Goal: Information Seeking & Learning: Learn about a topic

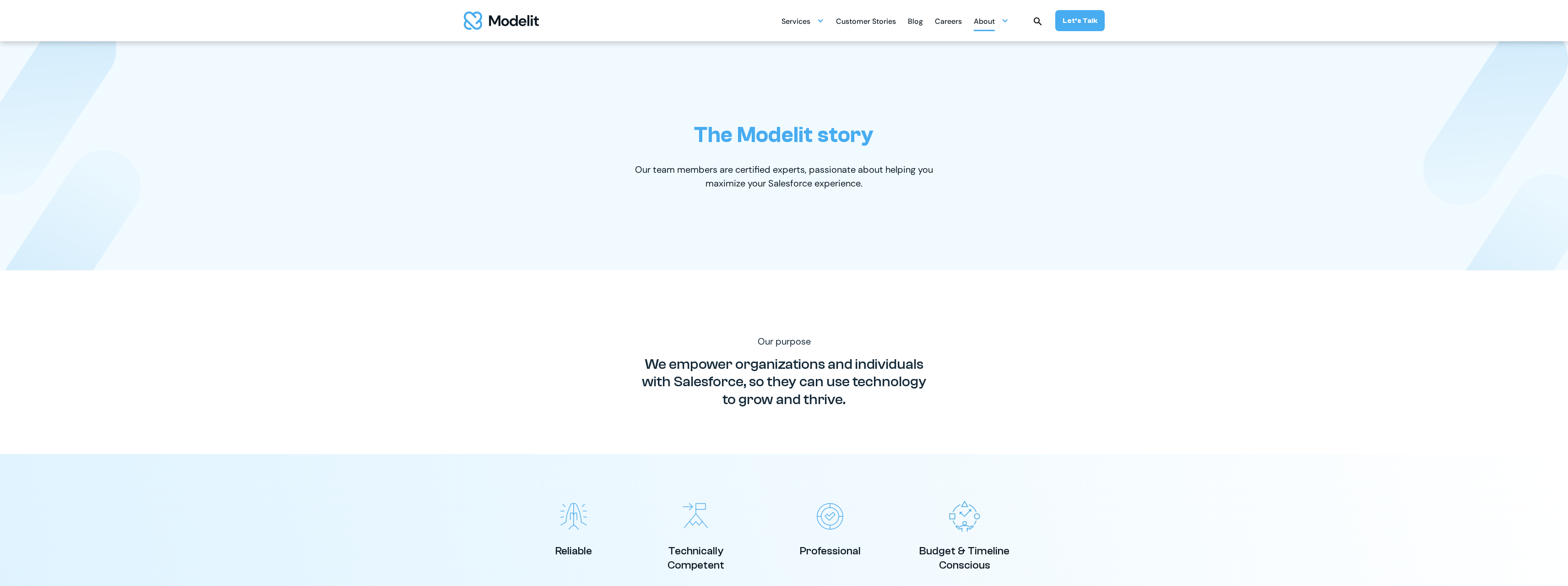
click at [981, 21] on div "About" at bounding box center [984, 21] width 21 height 18
click at [1040, 91] on p "About us" at bounding box center [1058, 90] width 88 height 12
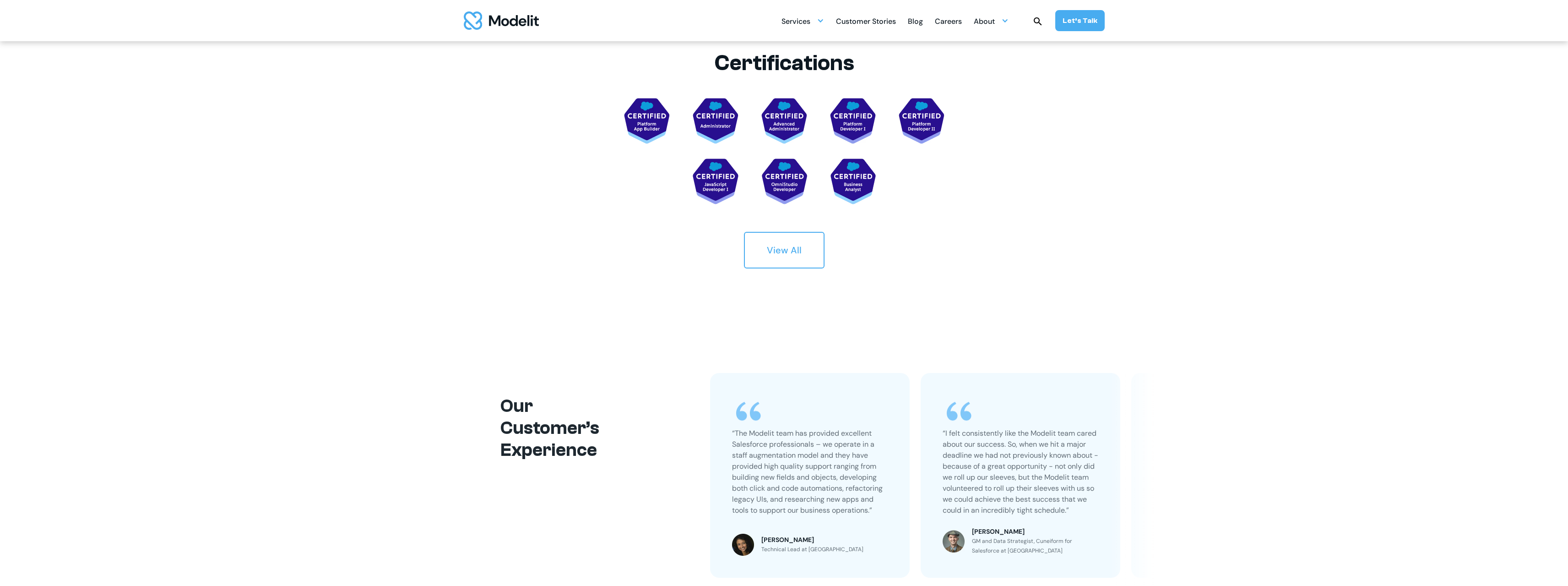
scroll to position [1740, 0]
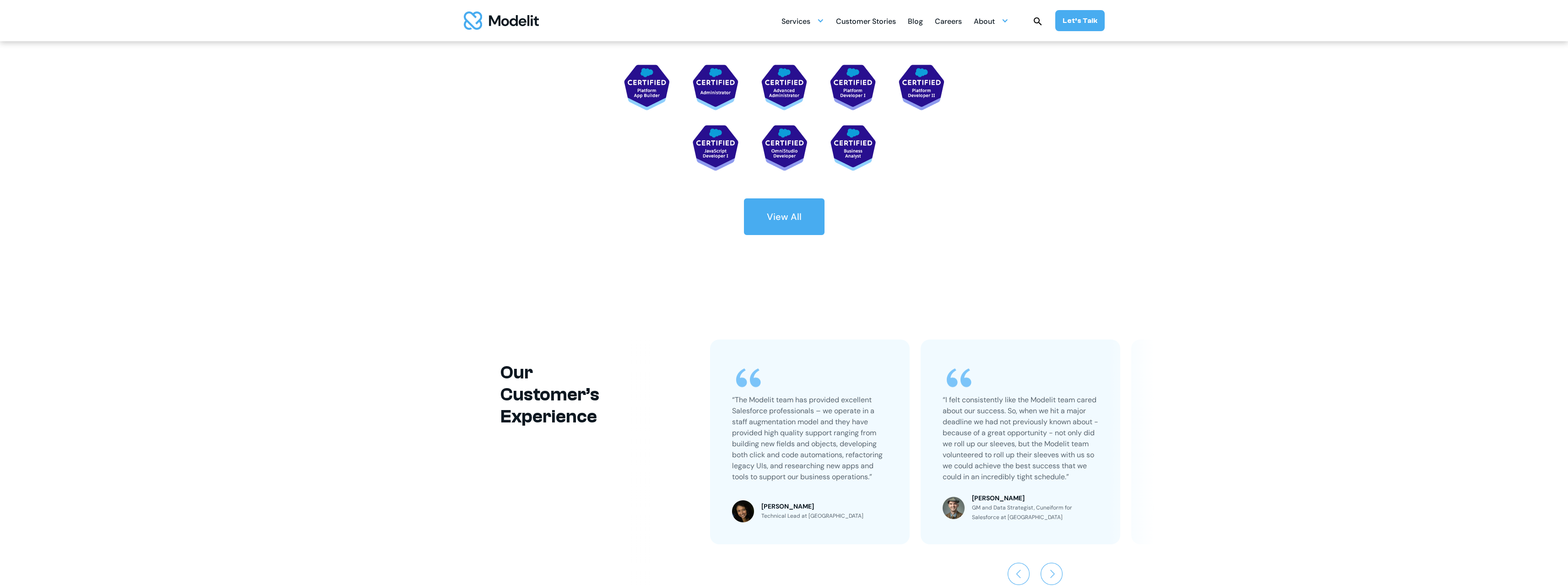
click at [795, 216] on div "View All" at bounding box center [784, 216] width 35 height 13
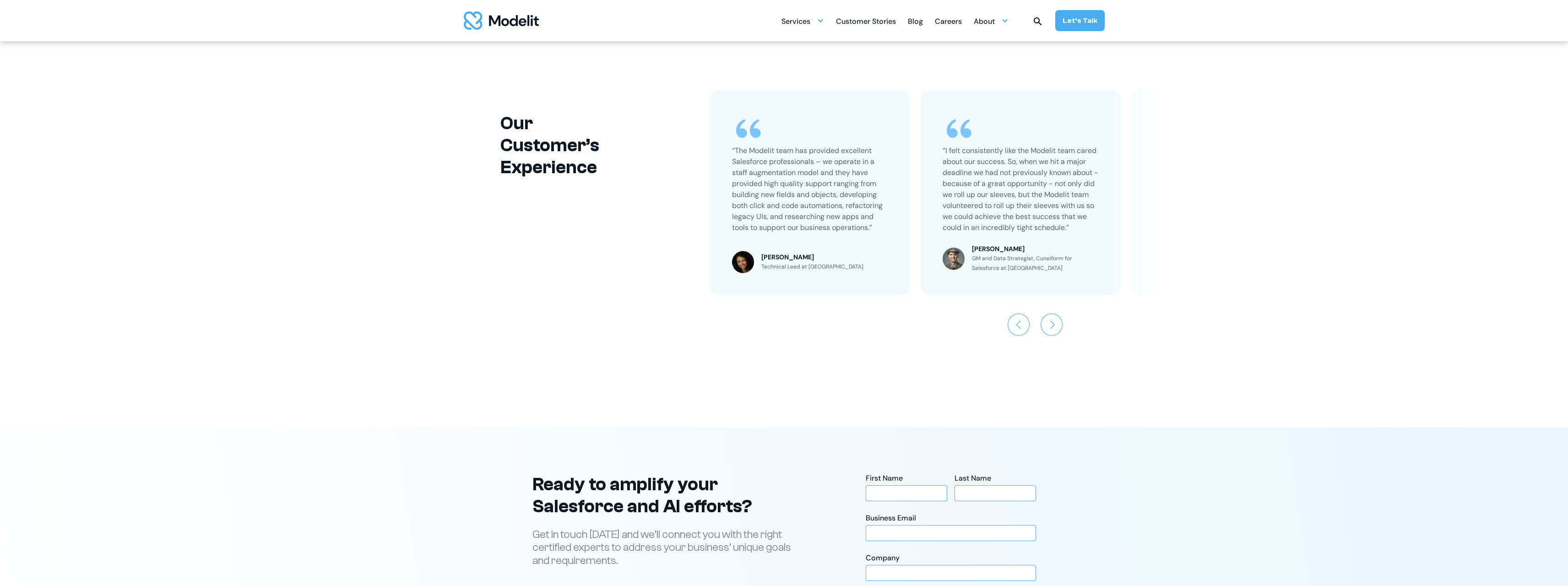
scroll to position [2074, 0]
click at [1057, 326] on img "Next slide" at bounding box center [1051, 324] width 22 height 22
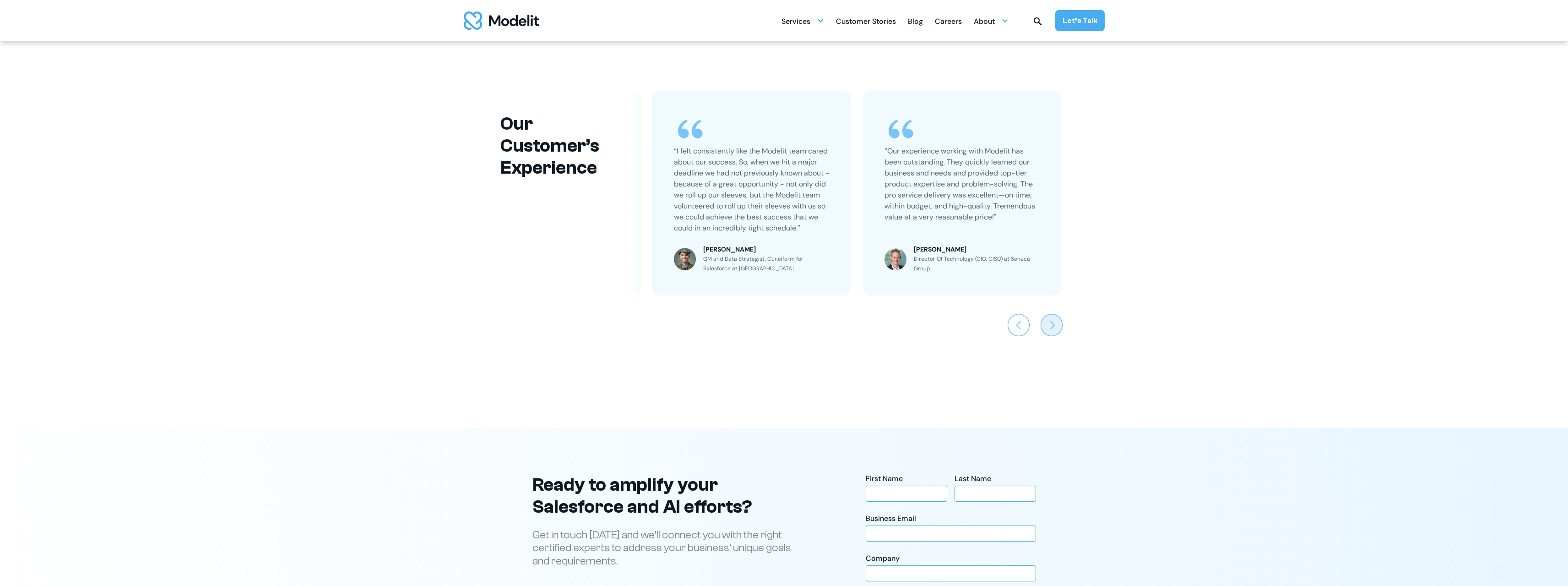
click at [1057, 326] on img "Next slide" at bounding box center [1051, 324] width 22 height 22
click at [1021, 326] on img "Previous slide" at bounding box center [1018, 324] width 22 height 22
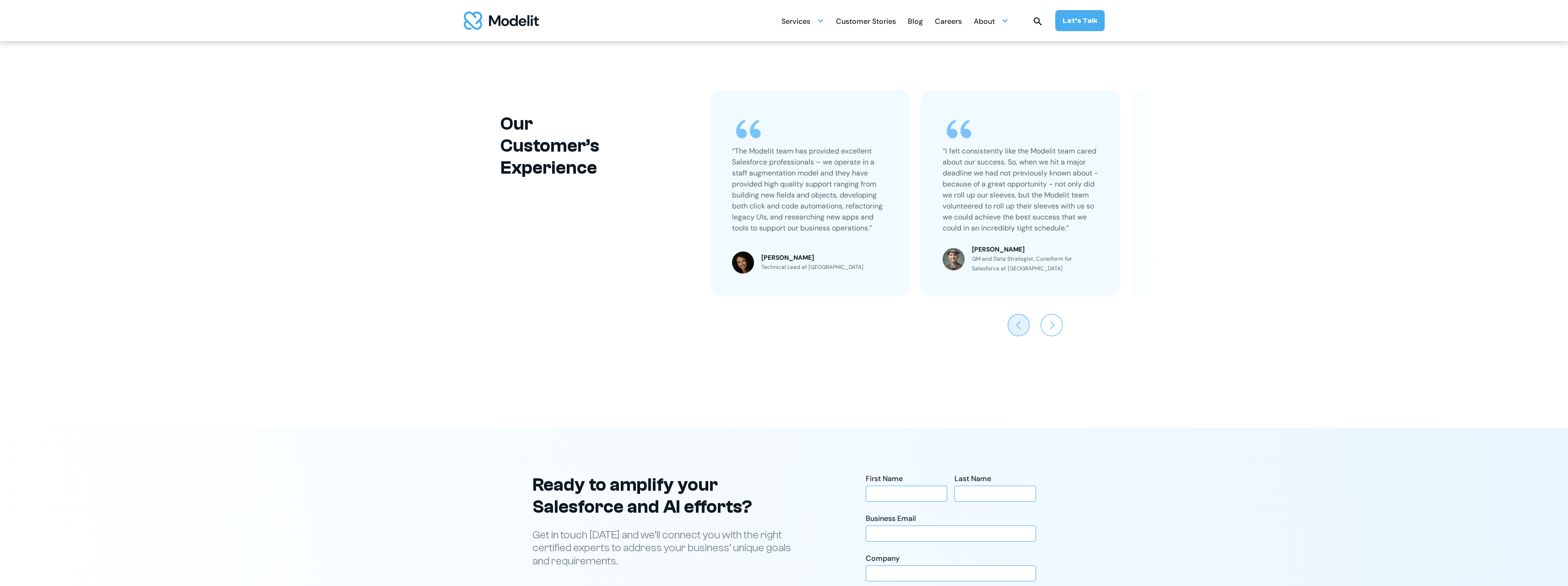
click at [1021, 326] on img "Previous slide" at bounding box center [1018, 324] width 22 height 22
click at [1066, 326] on div "“The Modelit team has provided excellent Salesforce professionals – we operate …" at bounding box center [891, 213] width 527 height 245
click at [1053, 324] on img "Next slide" at bounding box center [1051, 324] width 22 height 22
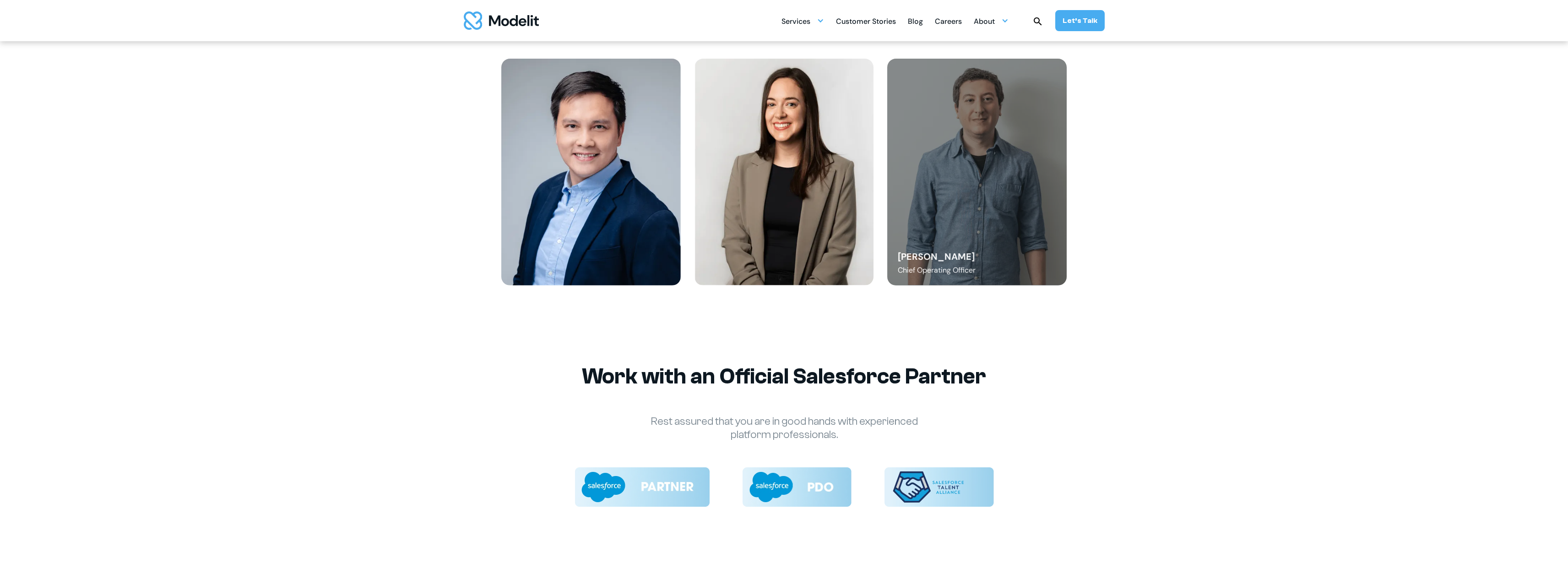
scroll to position [1249, 0]
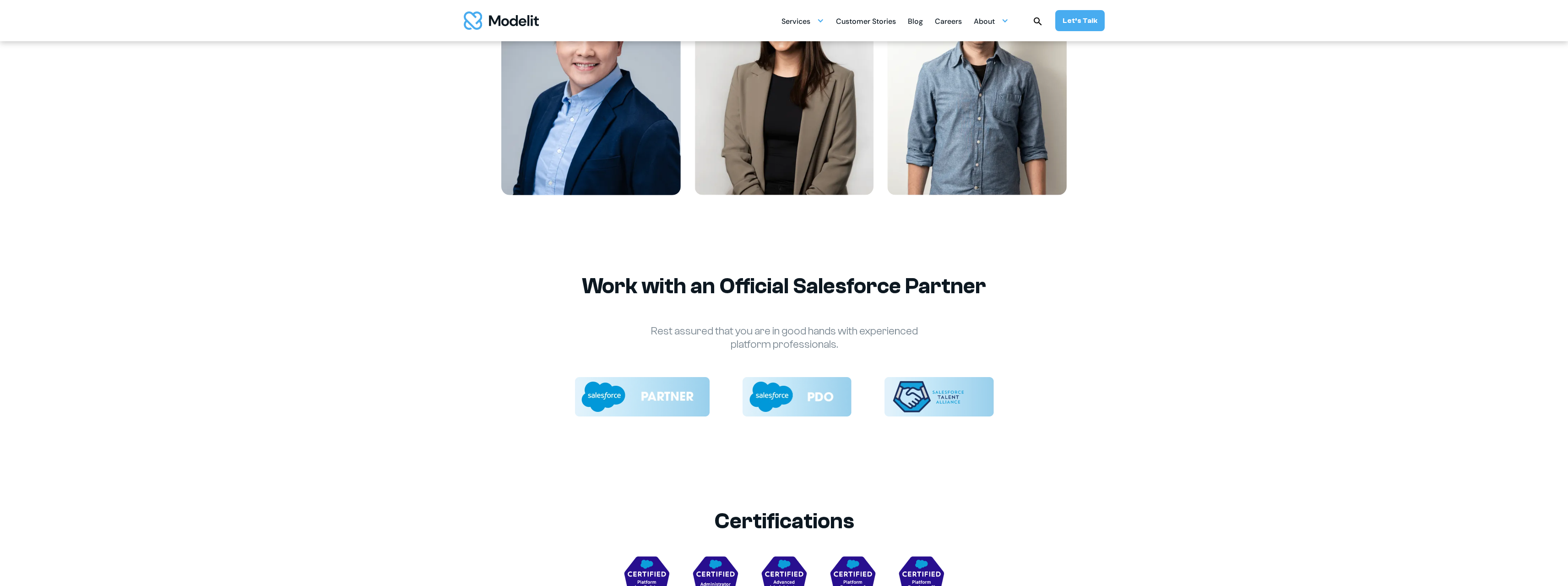
click at [817, 395] on img at bounding box center [797, 396] width 110 height 39
click at [960, 403] on img at bounding box center [939, 396] width 110 height 39
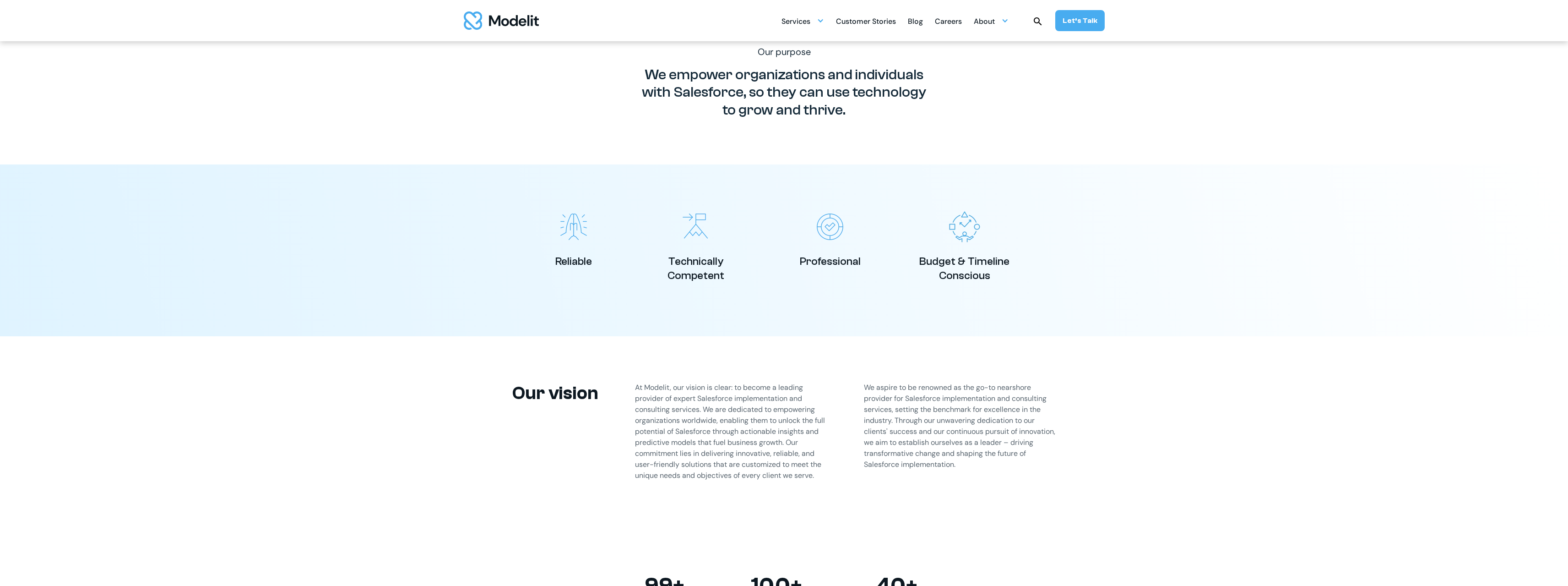
scroll to position [242, 0]
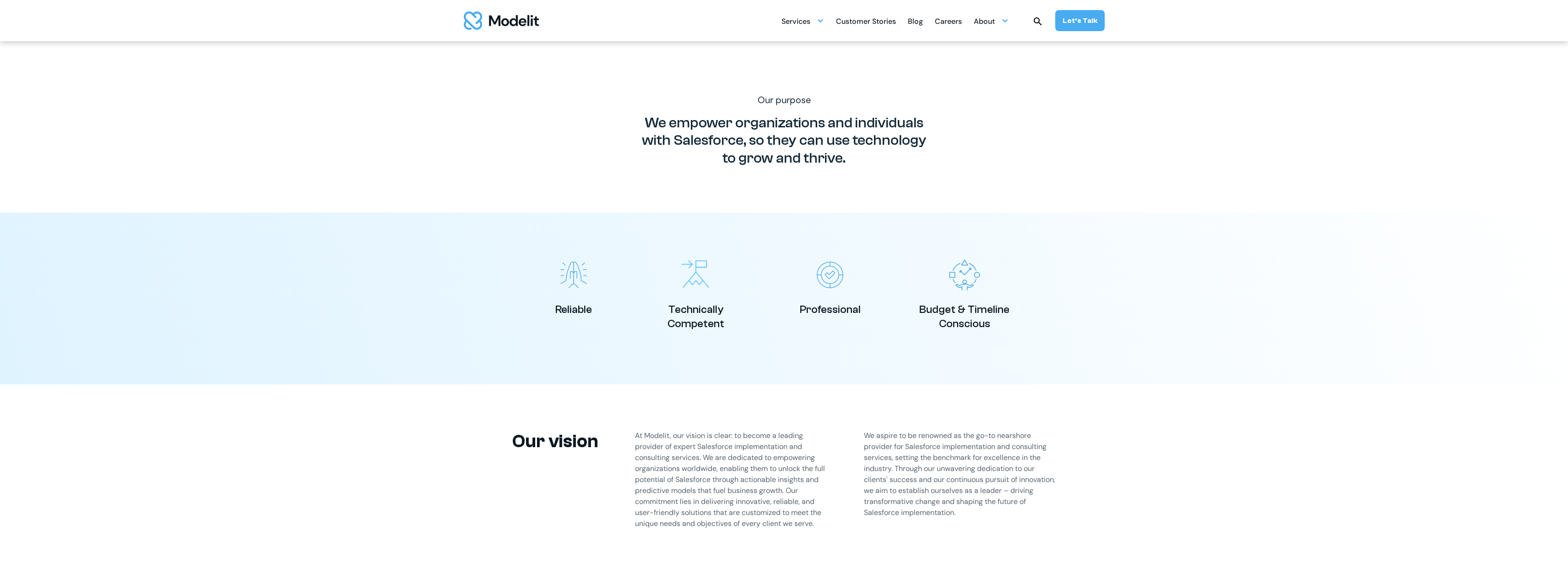
click at [698, 269] on img at bounding box center [695, 275] width 36 height 36
click at [843, 278] on img at bounding box center [830, 275] width 35 height 35
click at [969, 269] on img at bounding box center [964, 275] width 36 height 36
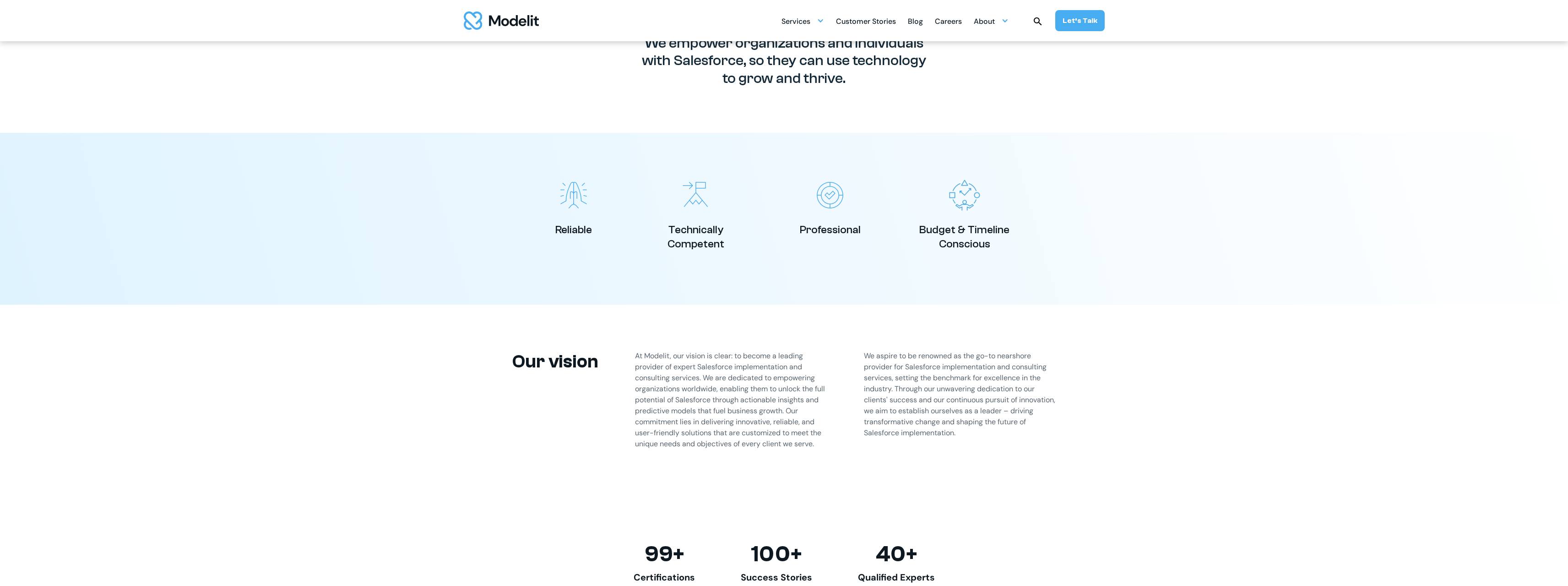
scroll to position [379, 0]
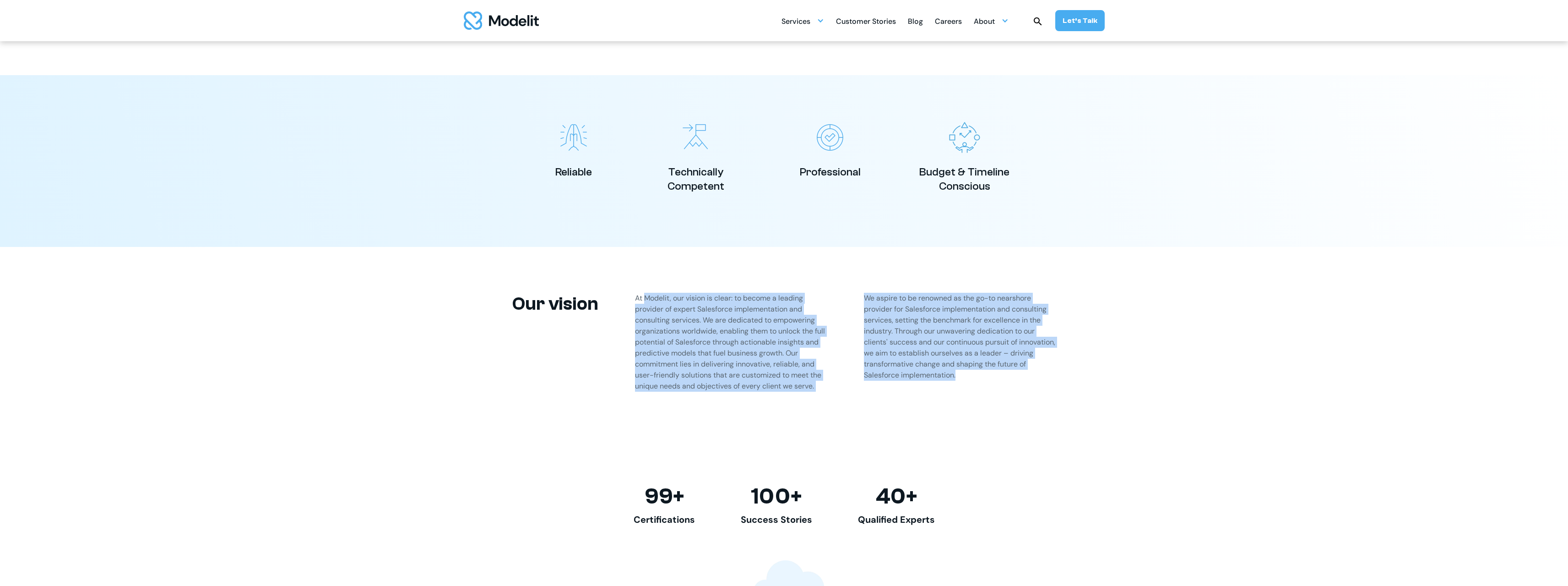
drag, startPoint x: 644, startPoint y: 297, endPoint x: 971, endPoint y: 379, distance: 337.1
click at [971, 379] on div "Our vision At Modelit, our vision is clear: to become a leading provider of exp…" at bounding box center [784, 342] width 568 height 190
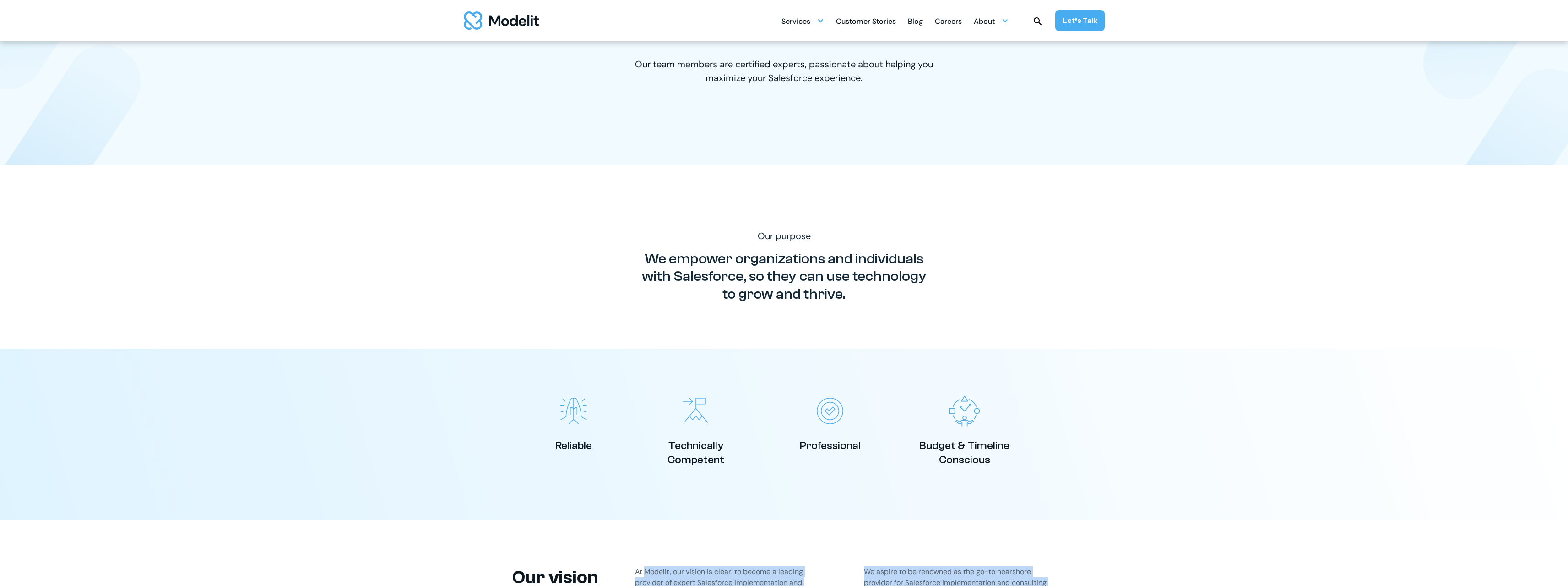
scroll to position [104, 0]
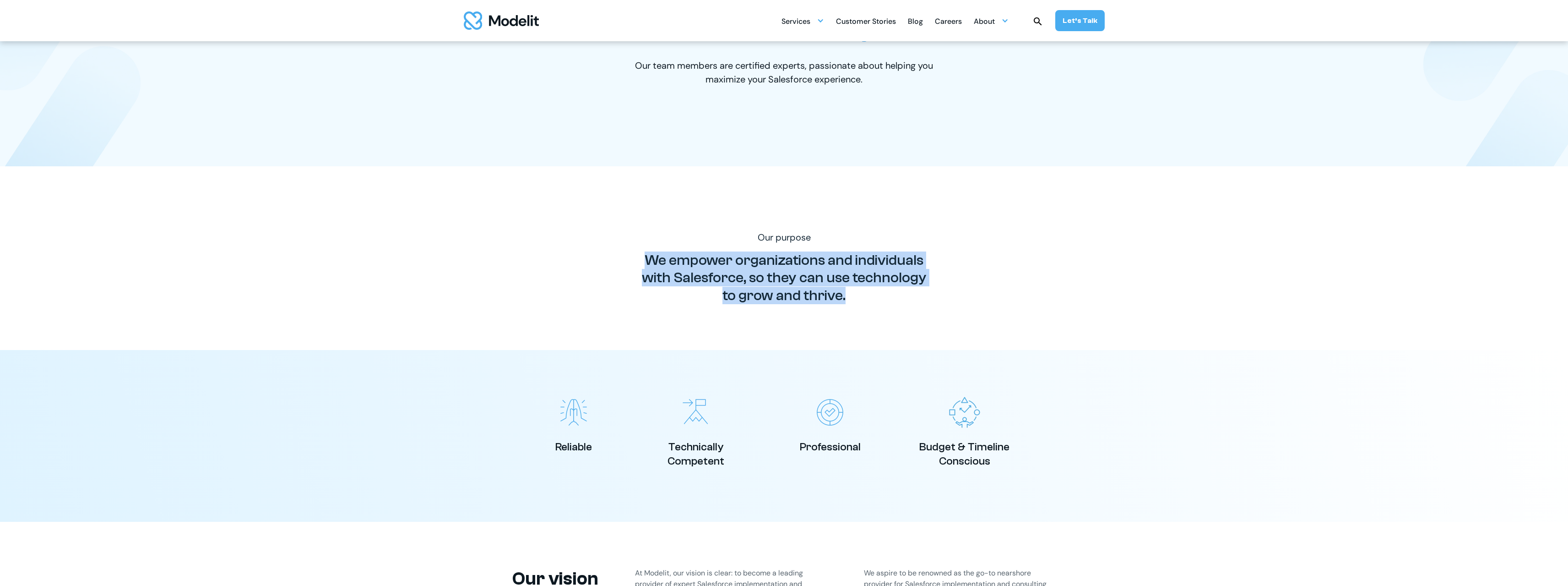
drag, startPoint x: 649, startPoint y: 261, endPoint x: 927, endPoint y: 309, distance: 282.1
click at [927, 309] on div "Our purpose We empower organizations and individuals with Salesforce, so they c…" at bounding box center [784, 258] width 568 height 183
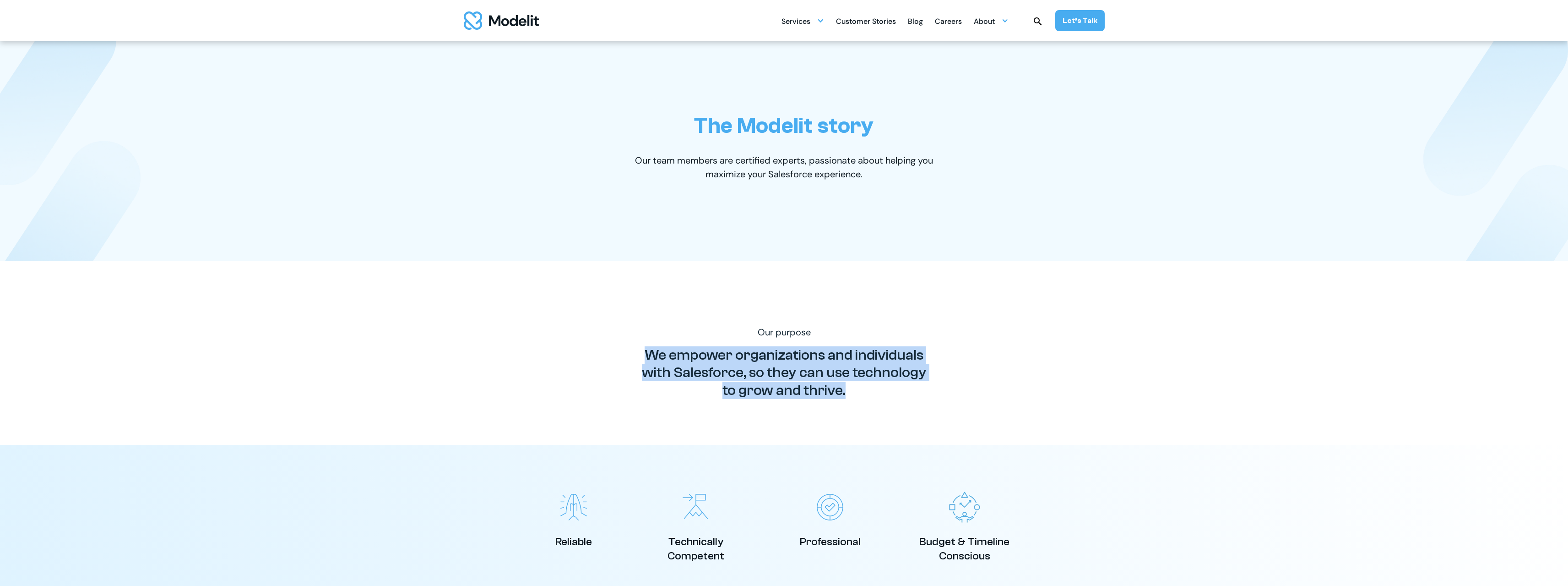
scroll to position [0, 0]
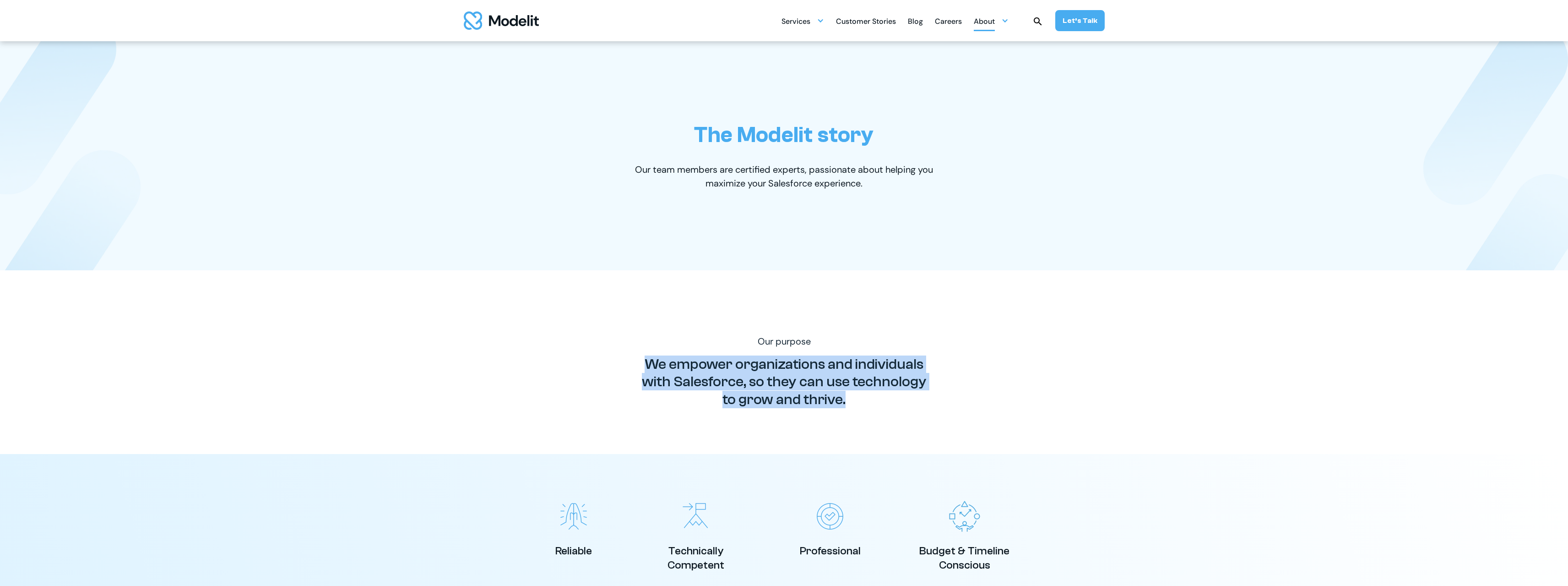
click at [990, 22] on div "About" at bounding box center [984, 21] width 21 height 18
click at [1030, 114] on p "Newsroom" at bounding box center [1058, 118] width 88 height 12
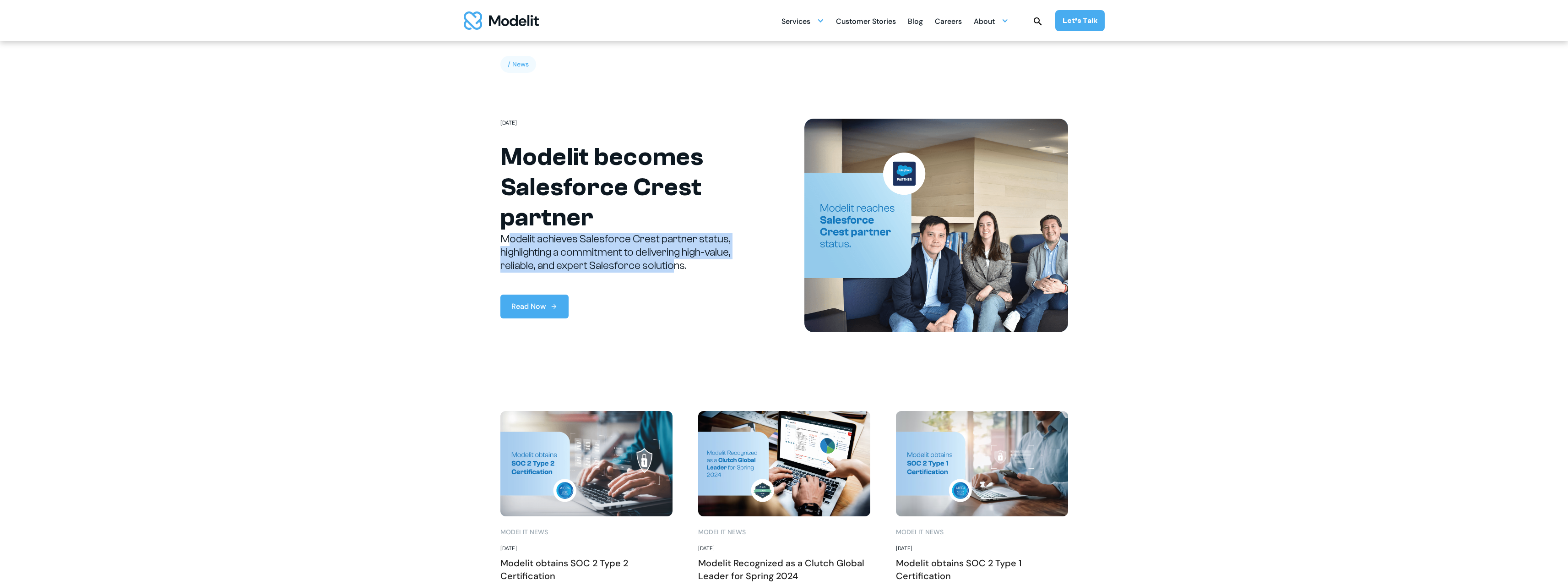
drag, startPoint x: 507, startPoint y: 241, endPoint x: 672, endPoint y: 272, distance: 167.9
click at [671, 272] on p "Modelit achieves Salesforce Crest partner status, highlighting a commitment to …" at bounding box center [633, 252] width 264 height 39
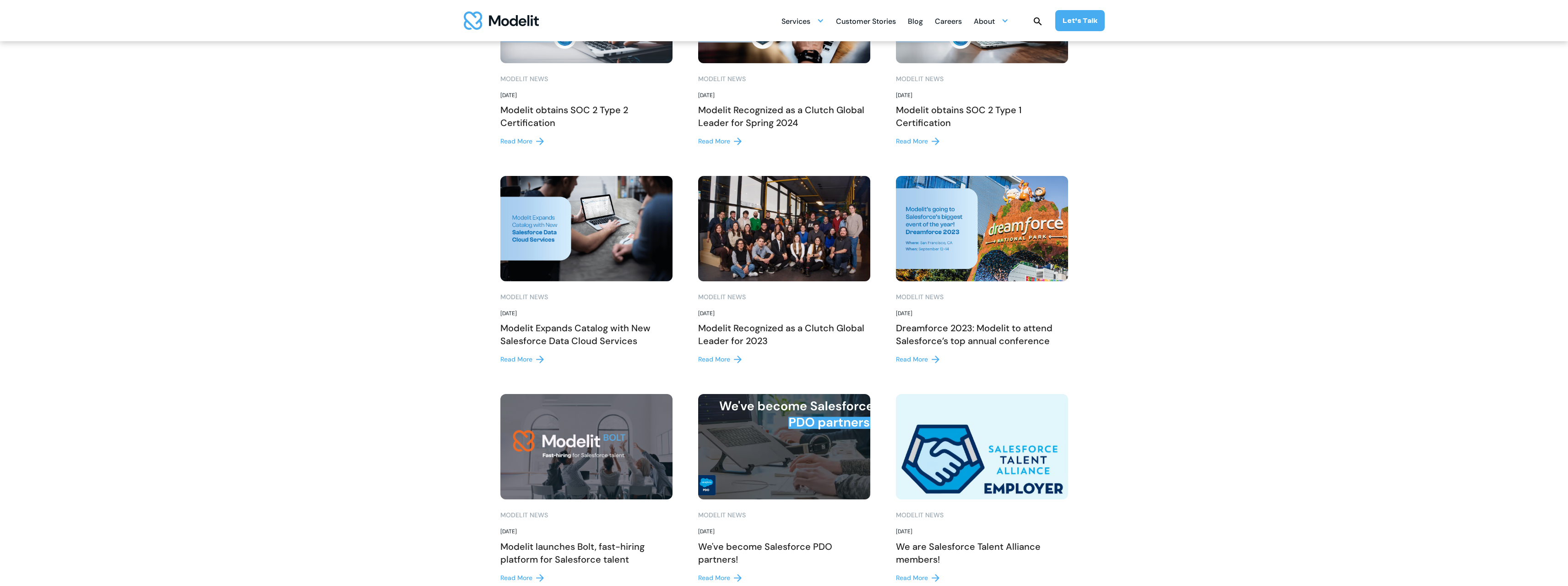
scroll to position [458, 0]
